Goal: Task Accomplishment & Management: Complete application form

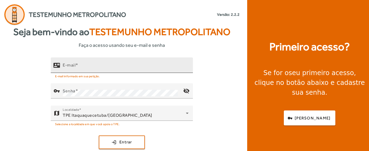
click at [82, 66] on input "E-mail" at bounding box center [126, 67] width 126 height 7
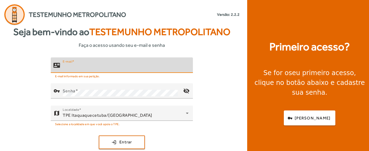
type input "**********"
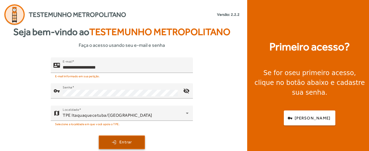
click at [127, 141] on span "Entrar" at bounding box center [126, 142] width 13 height 6
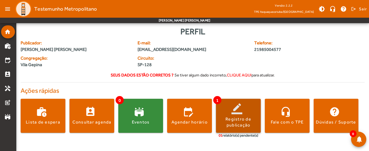
click at [240, 113] on span at bounding box center [238, 115] width 45 height 13
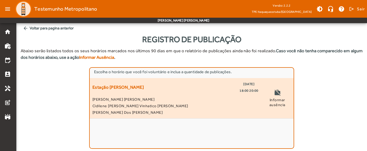
click at [248, 87] on span "08/09/2025" at bounding box center [248, 84] width 11 height 7
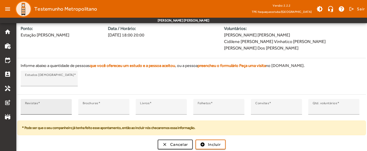
click at [66, 106] on input "*" at bounding box center [46, 109] width 42 height 7
click at [64, 106] on input "*" at bounding box center [46, 109] width 42 height 7
type input "*"
click at [64, 109] on input "*" at bounding box center [46, 109] width 42 height 7
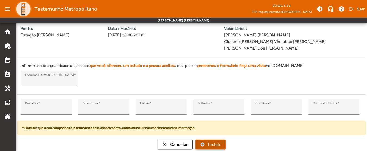
click at [206, 142] on span "submit" at bounding box center [210, 144] width 29 height 13
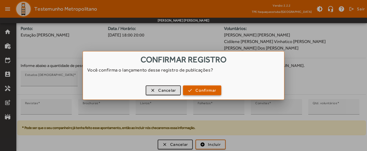
click at [205, 88] on span "Confirmar" at bounding box center [205, 90] width 21 height 6
